Goal: Book appointment/travel/reservation

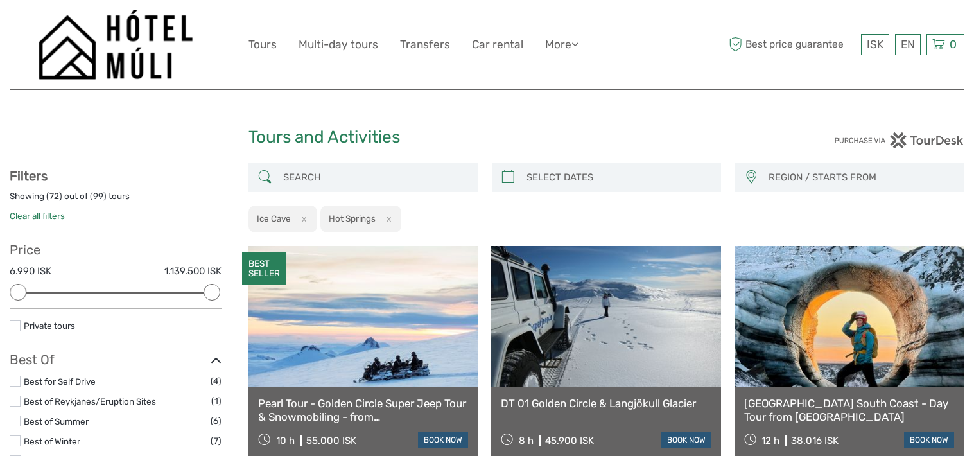
select select
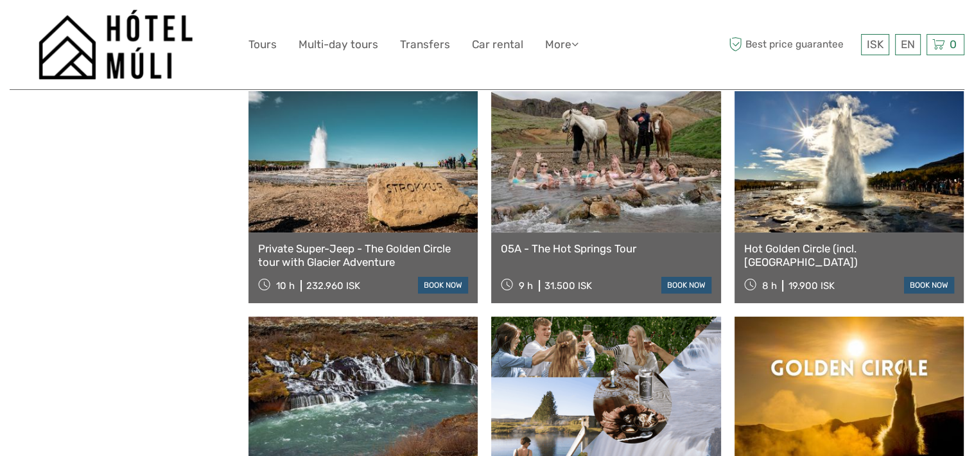
scroll to position [5009, 0]
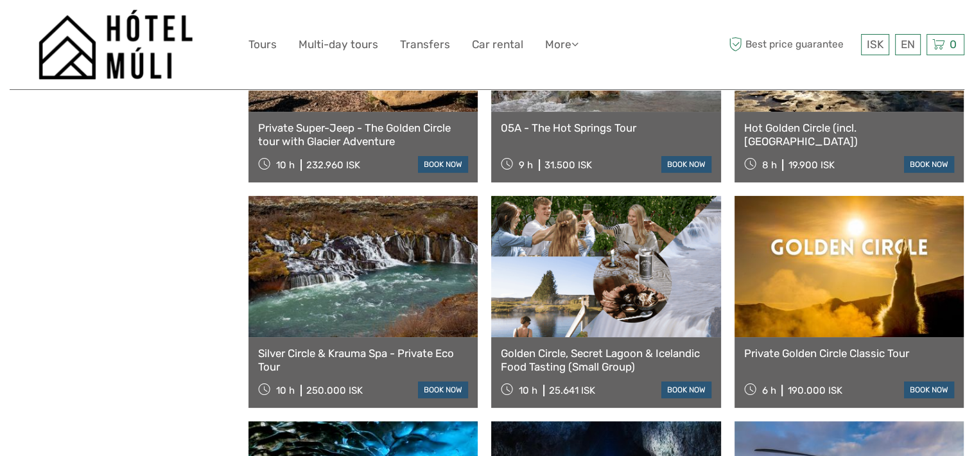
click at [579, 332] on link at bounding box center [605, 266] width 229 height 141
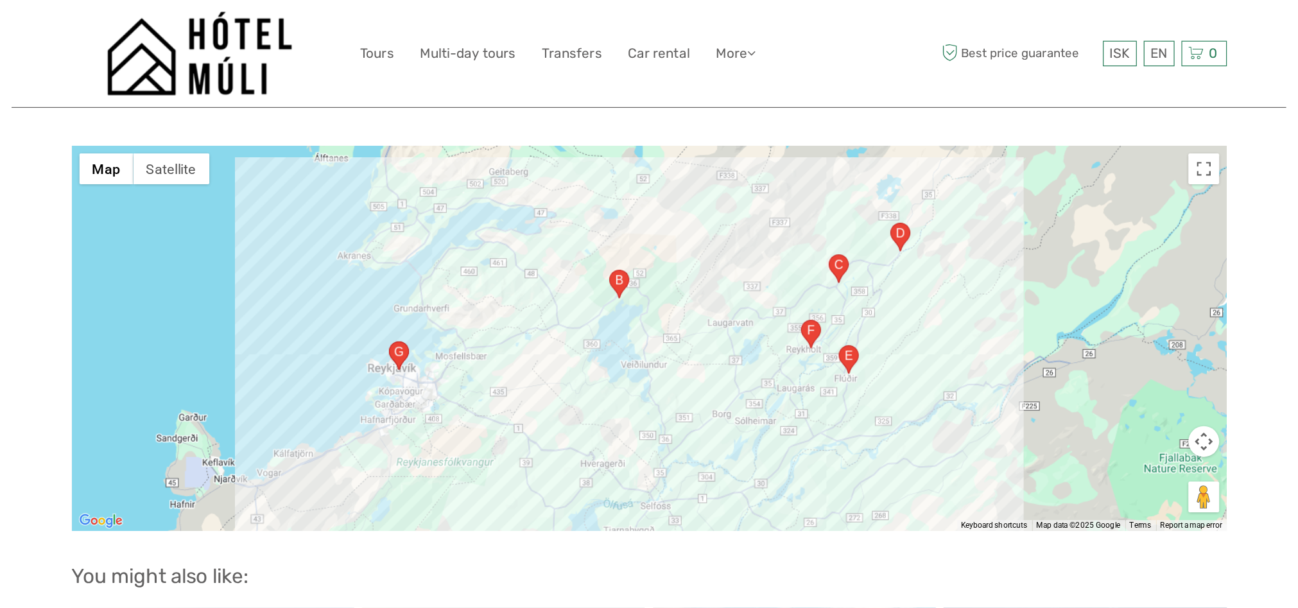
scroll to position [2119, 0]
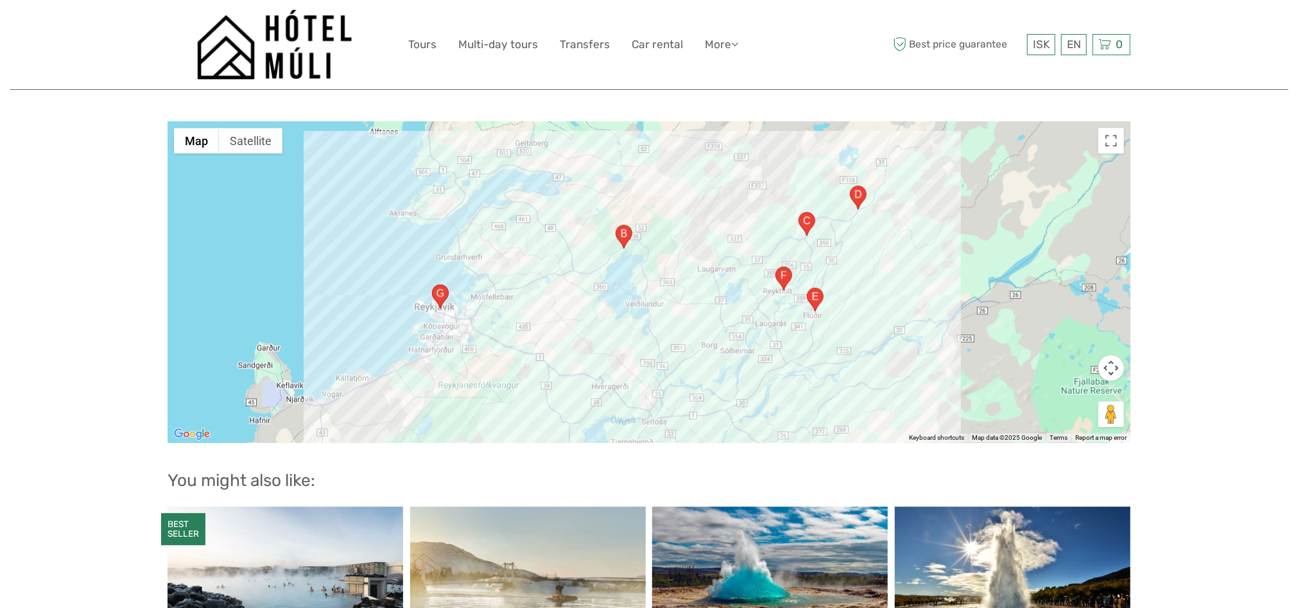
click at [974, 306] on div at bounding box center [649, 281] width 963 height 321
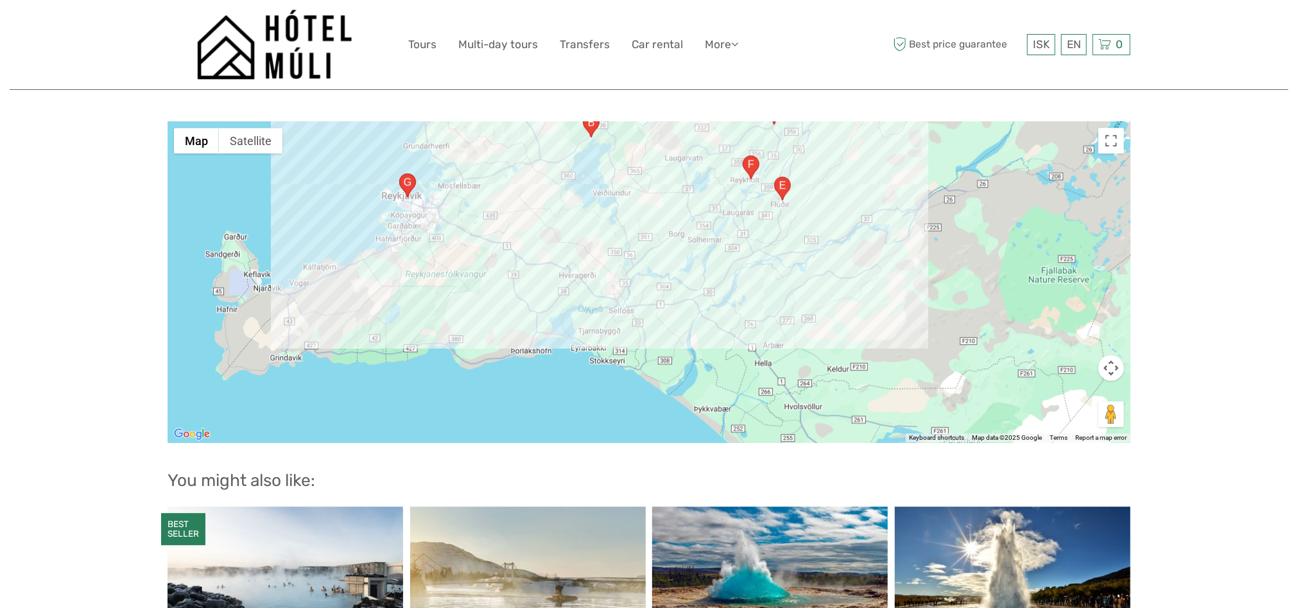
drag, startPoint x: 1064, startPoint y: 306, endPoint x: 1031, endPoint y: 193, distance: 118.3
click at [974, 193] on div at bounding box center [649, 281] width 963 height 321
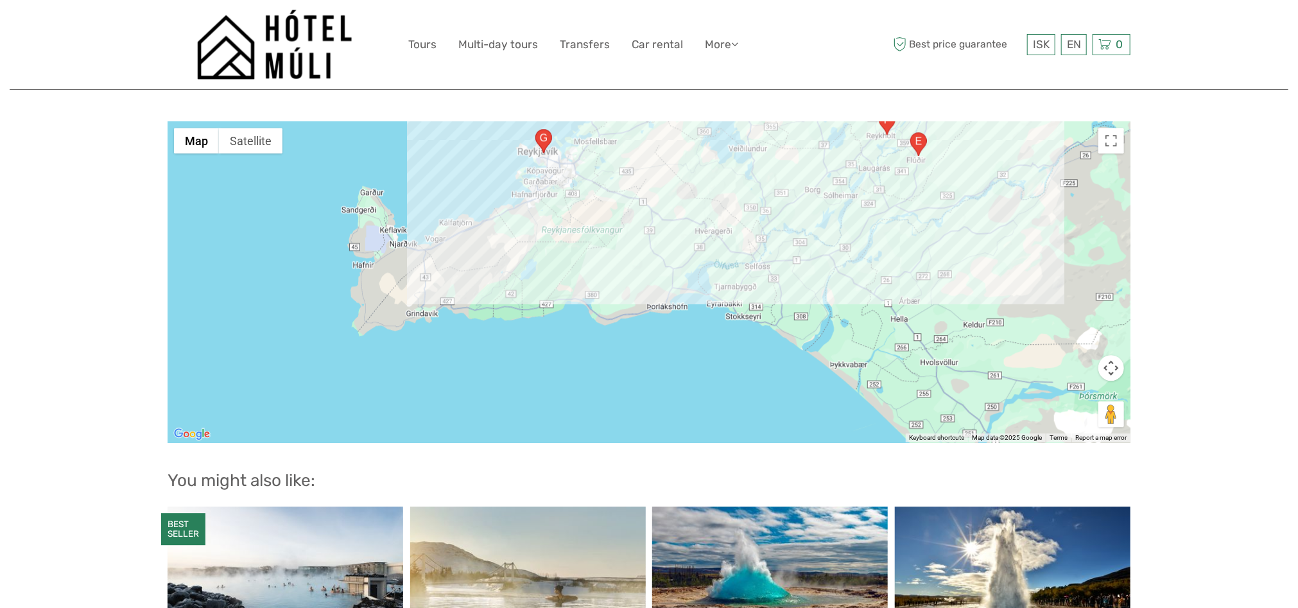
drag, startPoint x: 730, startPoint y: 301, endPoint x: 868, endPoint y: 259, distance: 144.2
click at [868, 259] on div at bounding box center [649, 281] width 963 height 321
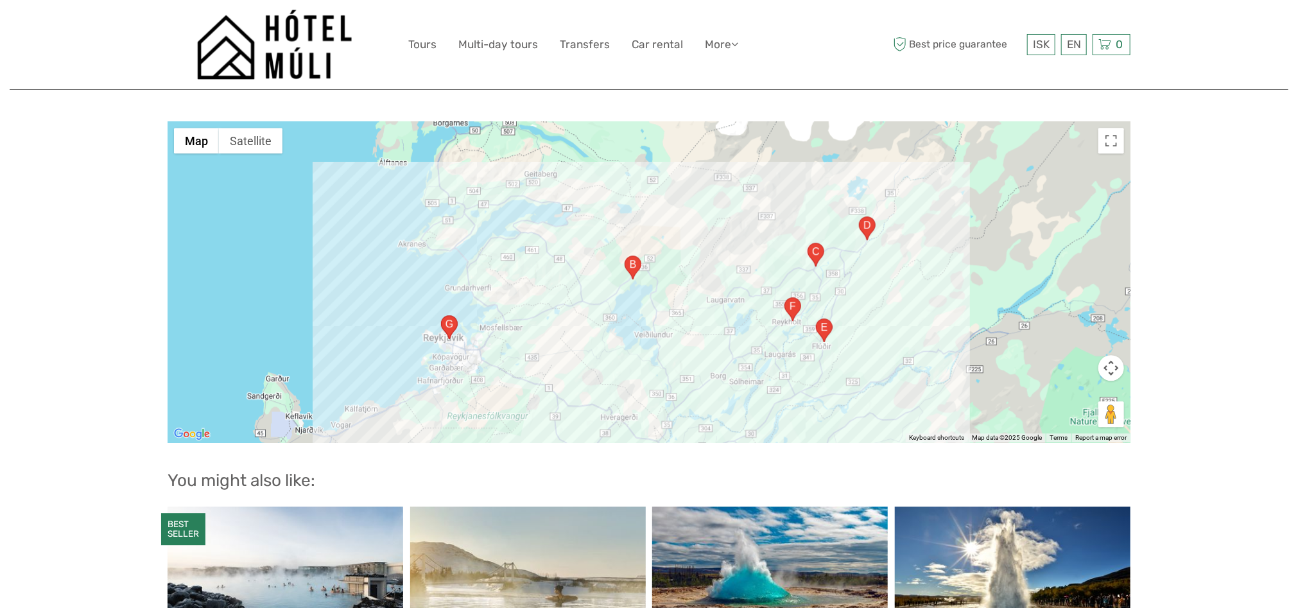
drag, startPoint x: 964, startPoint y: 207, endPoint x: 869, endPoint y: 395, distance: 210.2
click at [869, 395] on div at bounding box center [649, 281] width 963 height 321
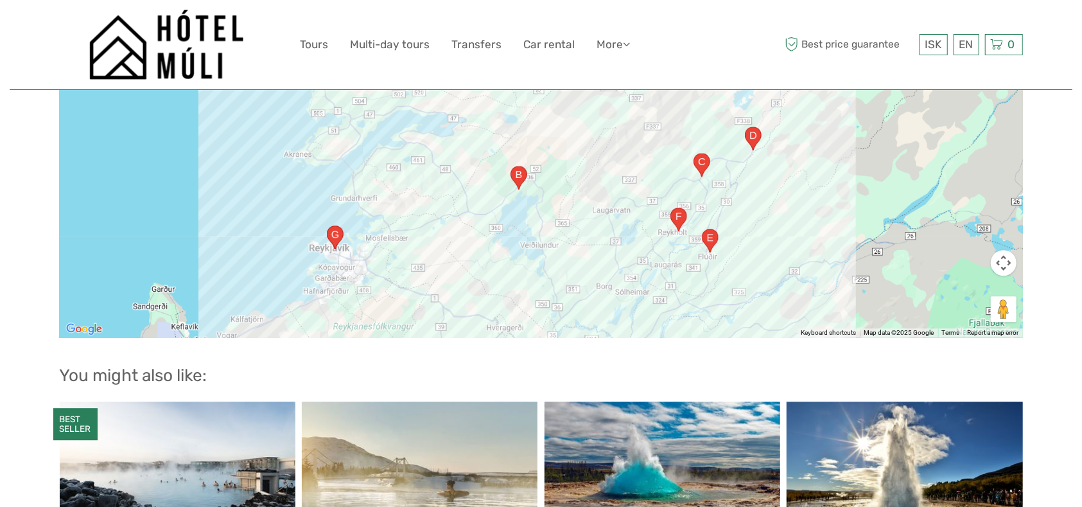
scroll to position [2262, 0]
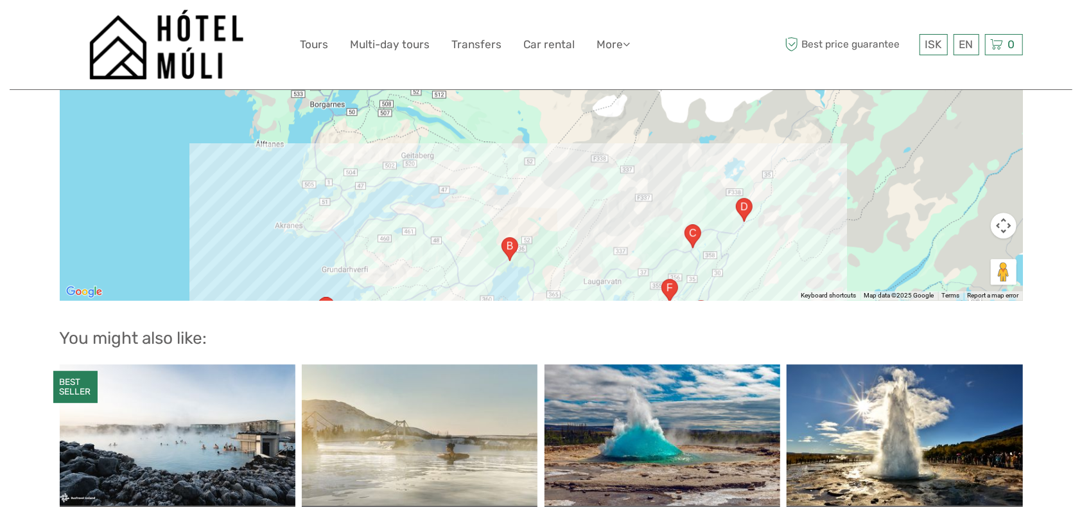
drag, startPoint x: 634, startPoint y: 183, endPoint x: 628, endPoint y: 270, distance: 86.9
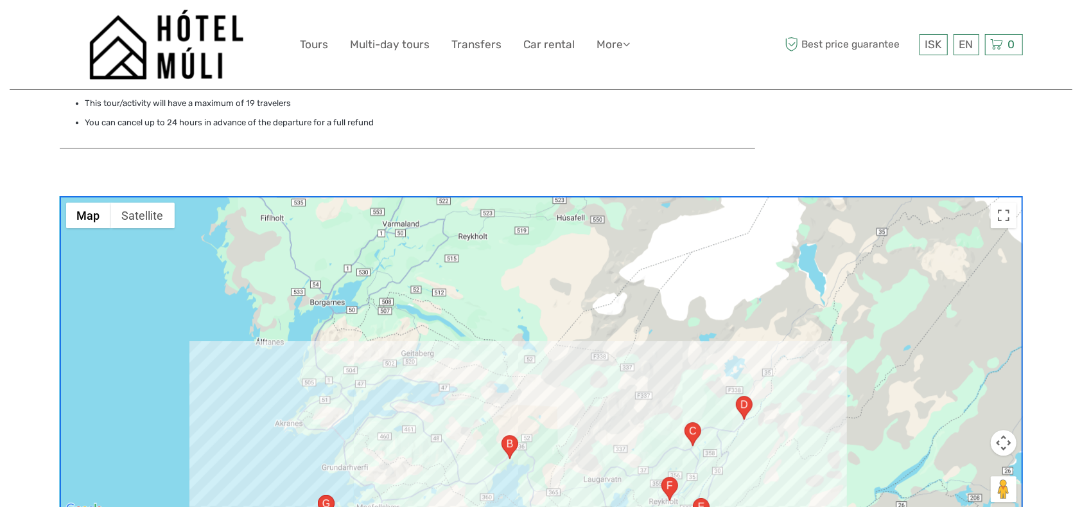
scroll to position [2049, 0]
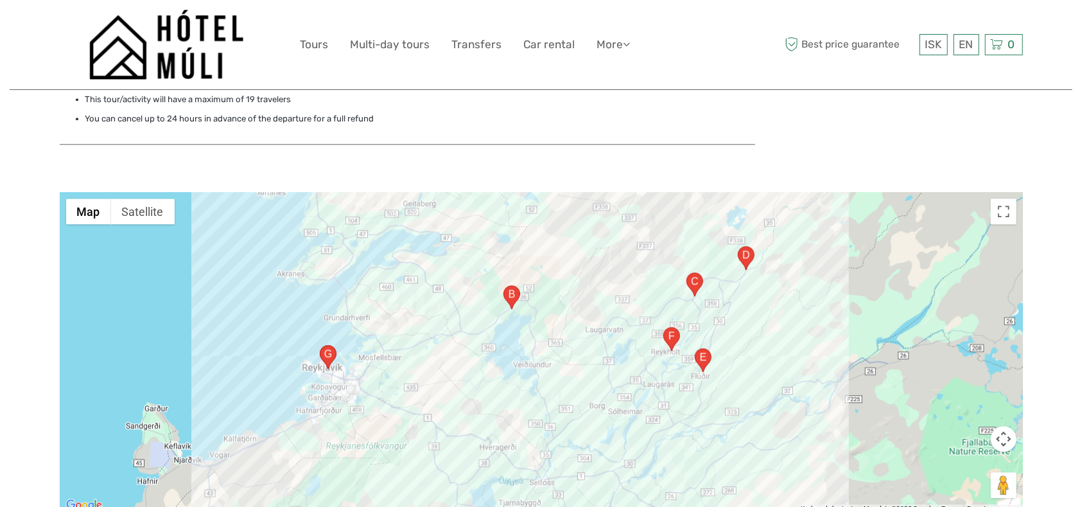
drag, startPoint x: 640, startPoint y: 365, endPoint x: 642, endPoint y: 217, distance: 147.7
click at [642, 217] on div at bounding box center [541, 352] width 963 height 321
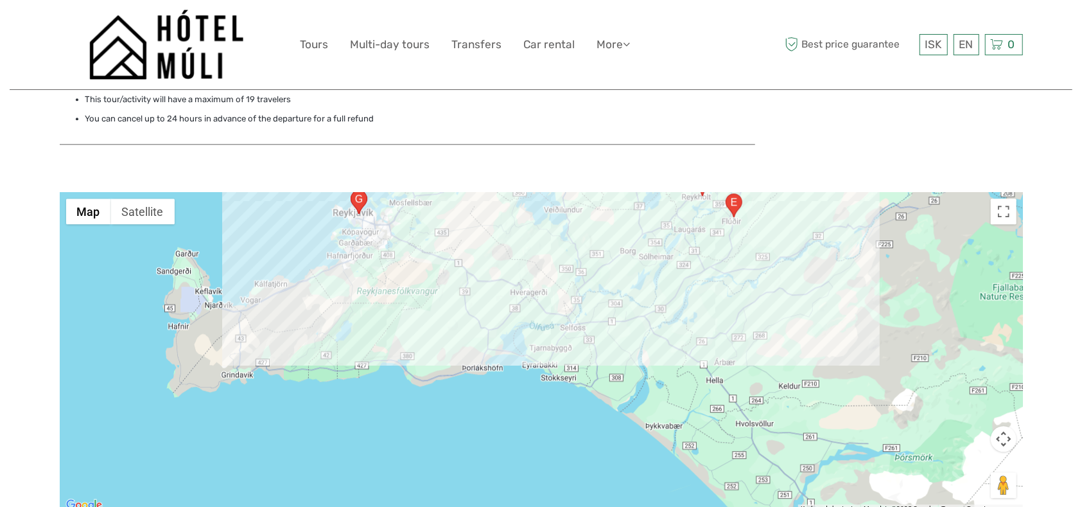
drag, startPoint x: 574, startPoint y: 360, endPoint x: 605, endPoint y: 202, distance: 160.3
click at [605, 202] on div at bounding box center [541, 352] width 963 height 321
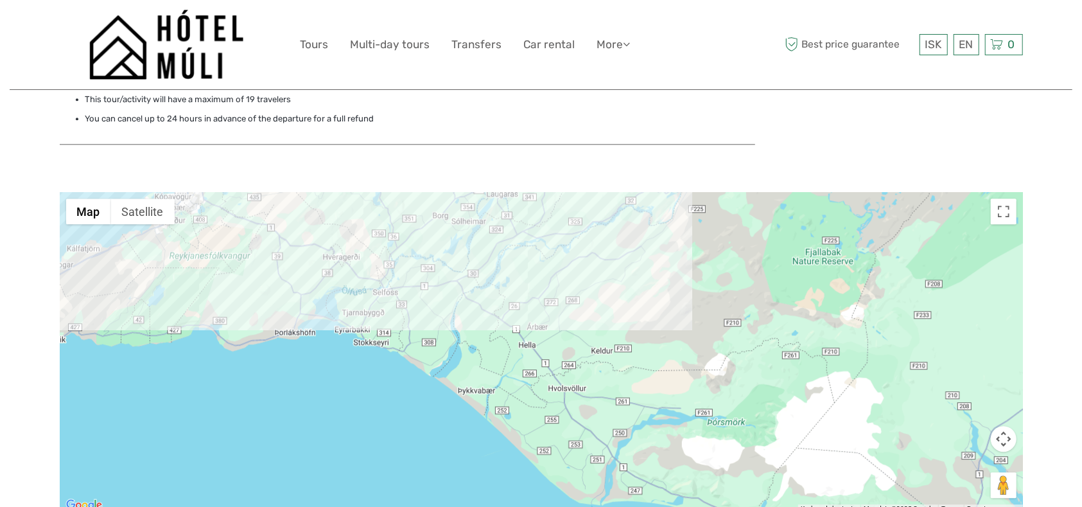
drag, startPoint x: 739, startPoint y: 345, endPoint x: 636, endPoint y: 428, distance: 132.0
click at [636, 428] on div at bounding box center [541, 352] width 963 height 321
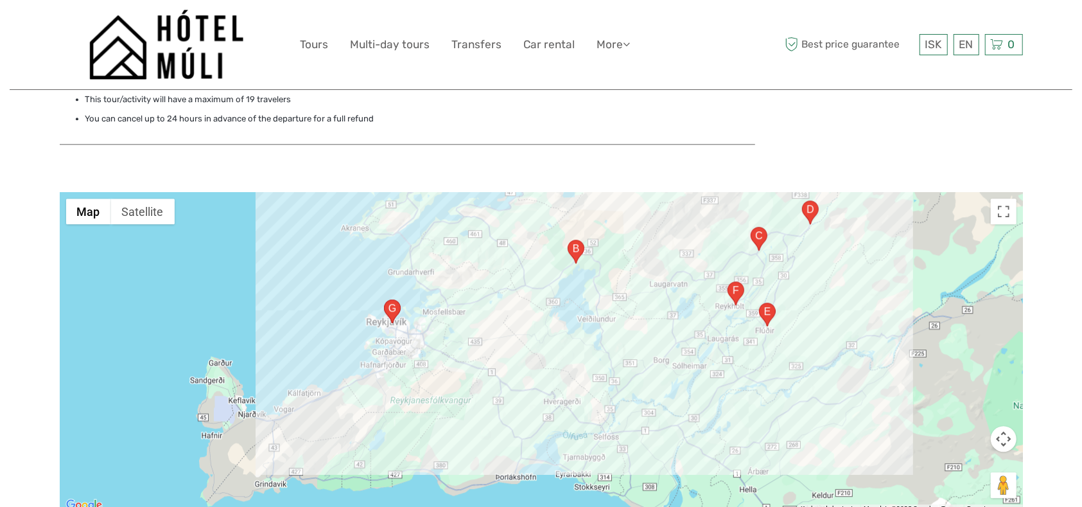
drag, startPoint x: 529, startPoint y: 305, endPoint x: 663, endPoint y: 331, distance: 136.8
click at [663, 331] on div at bounding box center [541, 352] width 963 height 321
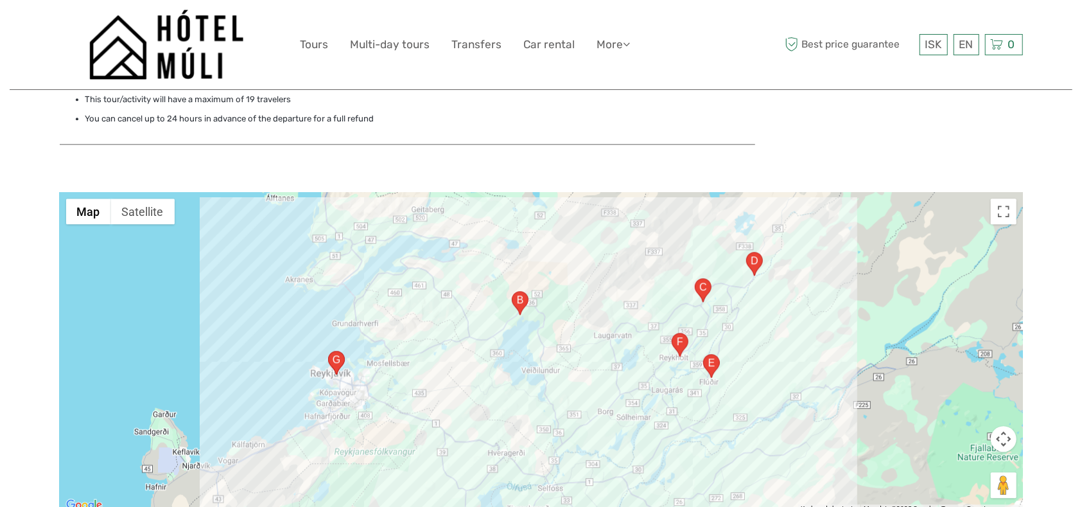
drag, startPoint x: 679, startPoint y: 335, endPoint x: 622, endPoint y: 387, distance: 76.8
click at [622, 387] on div at bounding box center [541, 352] width 963 height 321
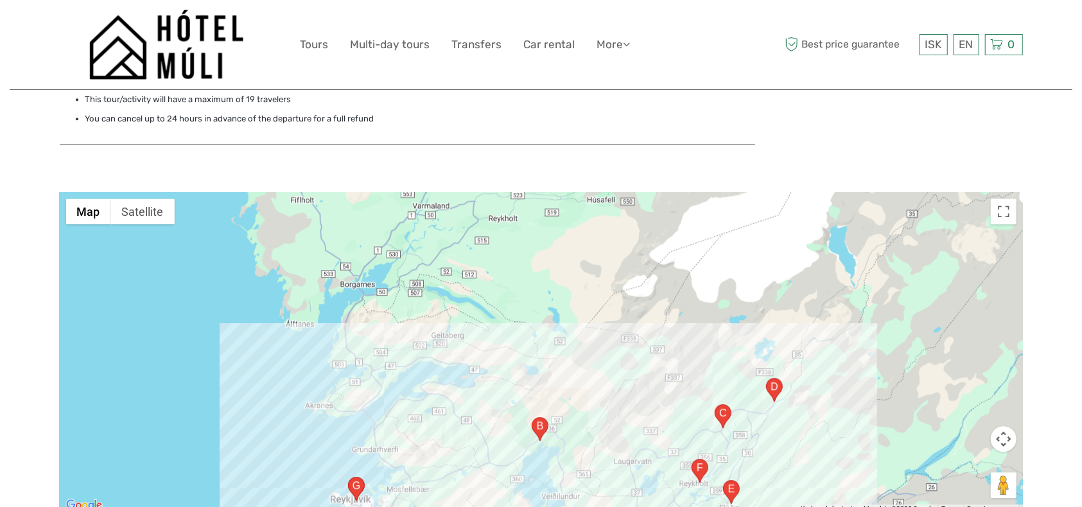
drag, startPoint x: 606, startPoint y: 289, endPoint x: 626, endPoint y: 393, distance: 105.9
click at [626, 402] on div at bounding box center [541, 352] width 963 height 321
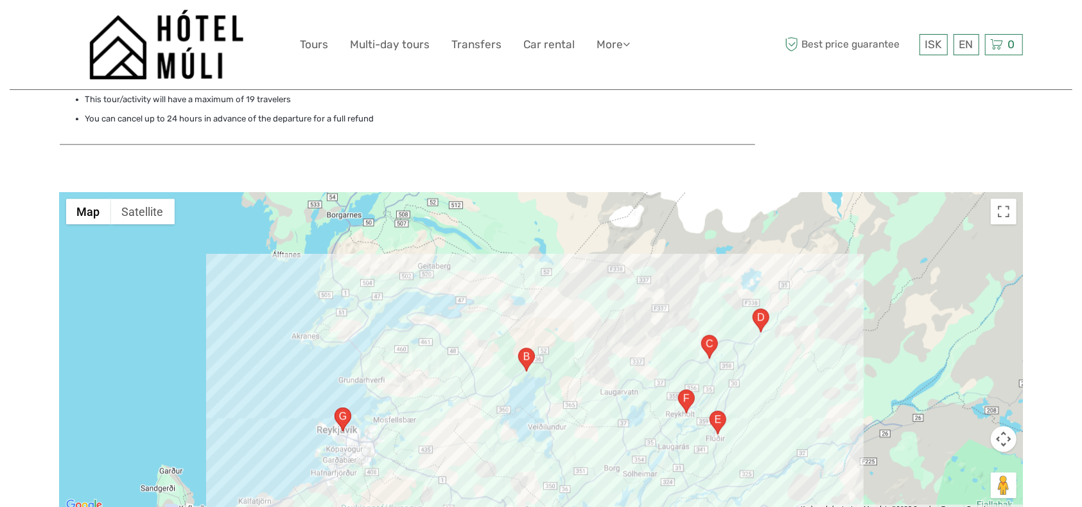
drag, startPoint x: 865, startPoint y: 360, endPoint x: 841, endPoint y: 263, distance: 100.5
click at [841, 261] on div at bounding box center [541, 352] width 963 height 321
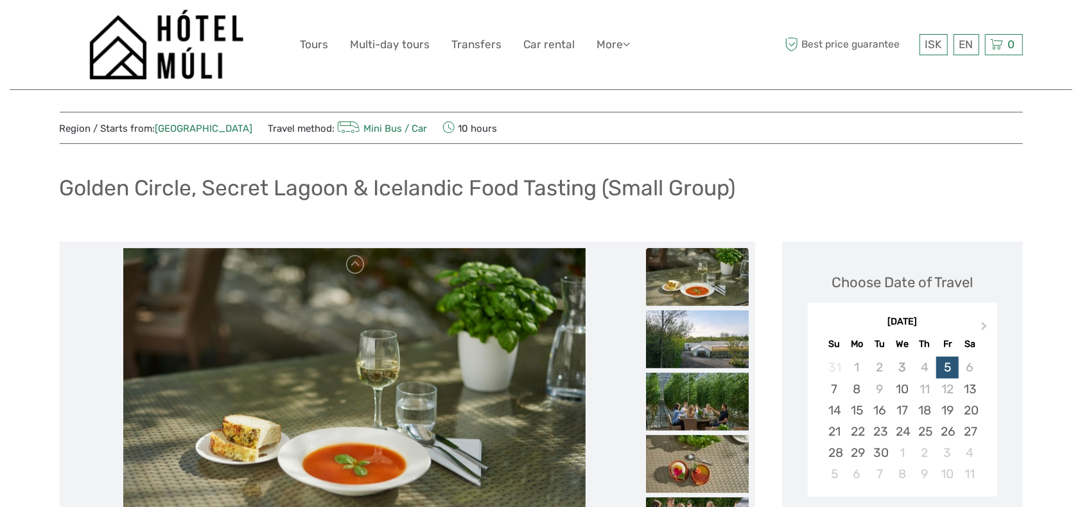
scroll to position [0, 0]
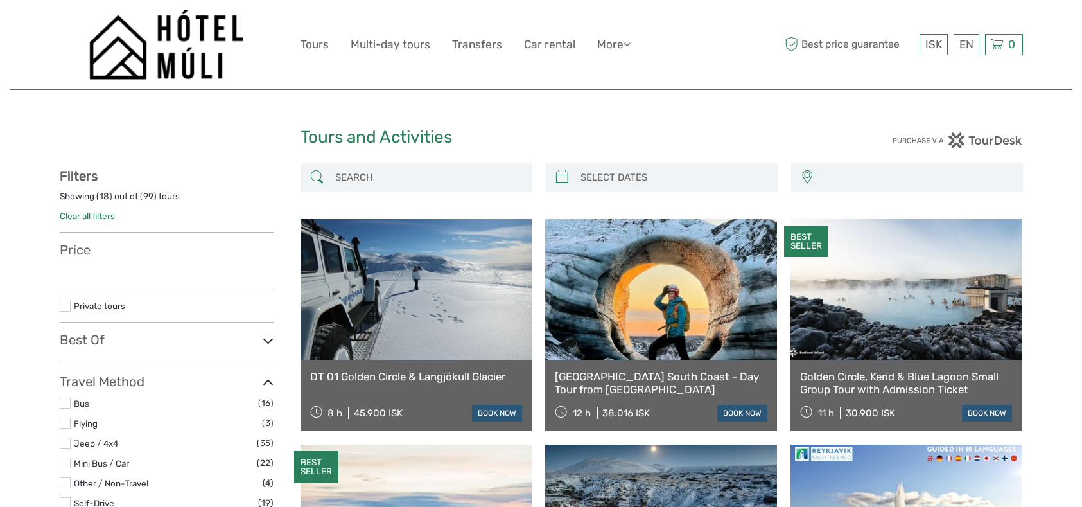
select select
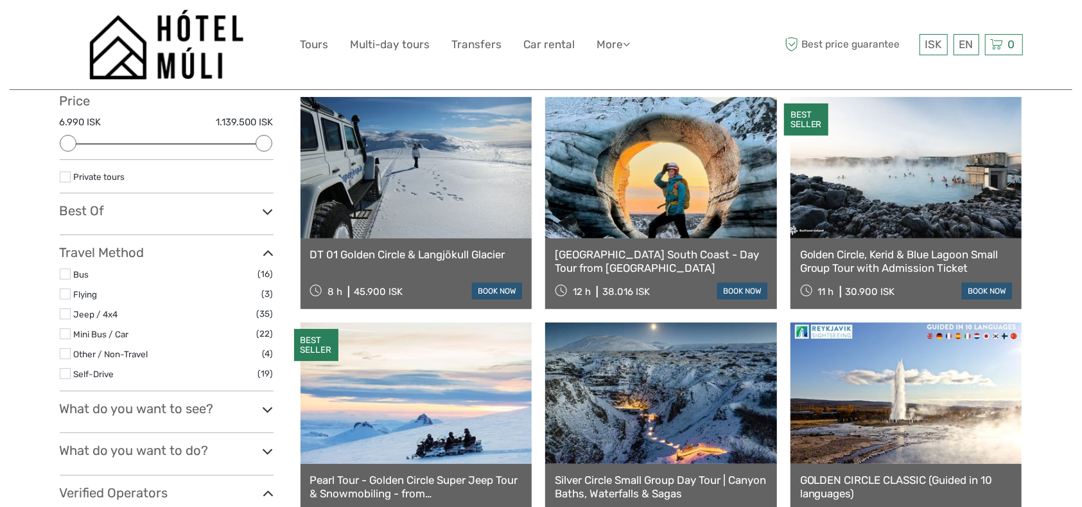
scroll to position [143, 0]
